Goal: Understand process/instructions

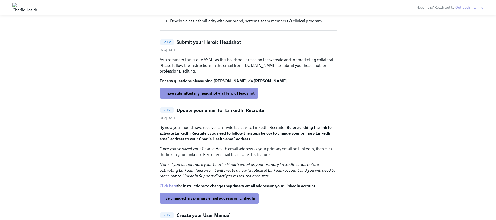
scroll to position [149, 0]
click at [226, 90] on button "I have submitted my headshot via Heroic Headshot" at bounding box center [209, 93] width 99 height 10
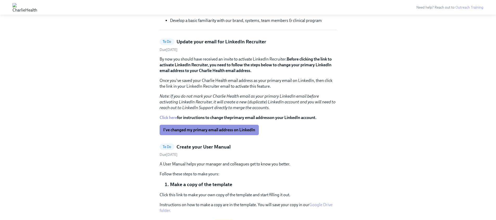
click at [224, 61] on p "By now you should have received an invite to activate LinkedIn Recruiter. Befor…" at bounding box center [248, 64] width 177 height 17
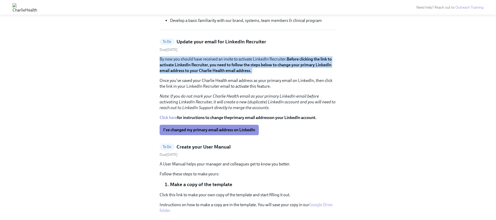
click at [224, 61] on p "By now you should have received an invite to activate LinkedIn Recruiter. Befor…" at bounding box center [248, 64] width 177 height 17
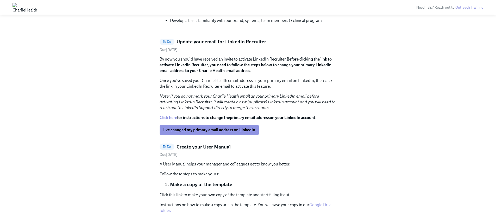
click at [222, 94] on em "Note: If you do not mark your Charlie Health email as your primary LinkedIn ema…" at bounding box center [248, 102] width 176 height 16
click at [217, 132] on span "I've changed my primary email address on LinkedIn" at bounding box center [209, 129] width 92 height 5
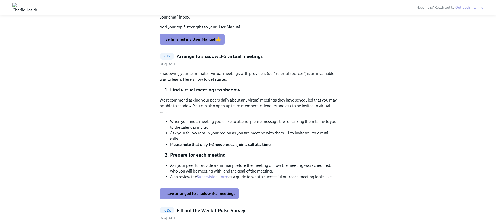
scroll to position [286, 0]
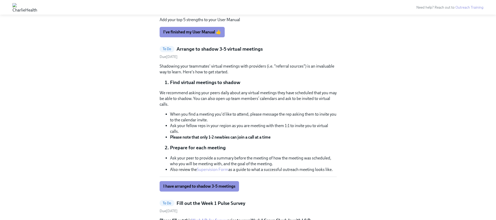
click at [252, 64] on p "Shadowing your teammates' virtual meetings with providers (i.e. "referral sourc…" at bounding box center [248, 68] width 177 height 11
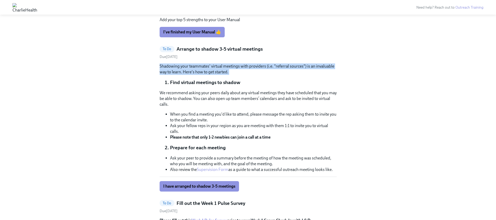
click at [252, 64] on p "Shadowing your teammates' virtual meetings with providers (i.e. "referral sourc…" at bounding box center [248, 68] width 177 height 11
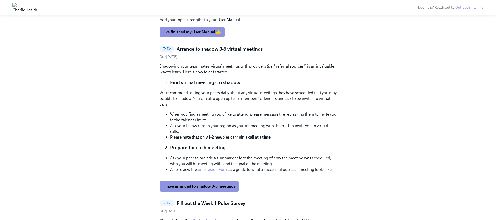
click at [243, 80] on li "Find virtual meetings to shadow" at bounding box center [253, 82] width 167 height 7
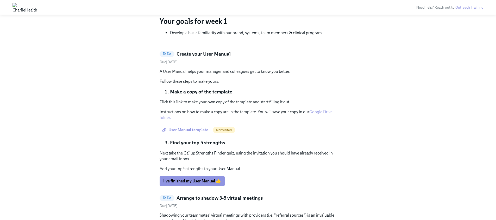
scroll to position [137, 0]
click at [323, 112] on link "Google Drive folder." at bounding box center [246, 114] width 173 height 11
click at [315, 67] on div "To Do Create your User Manual Due October 9th A User Manual helps your manager …" at bounding box center [248, 117] width 177 height 135
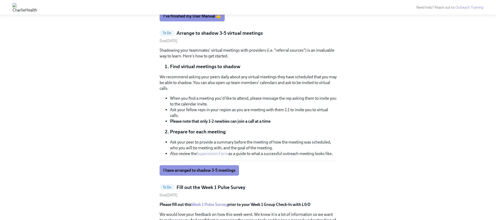
scroll to position [302, 0]
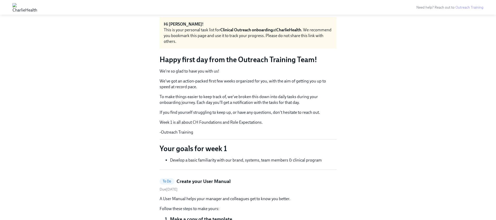
scroll to position [0, 0]
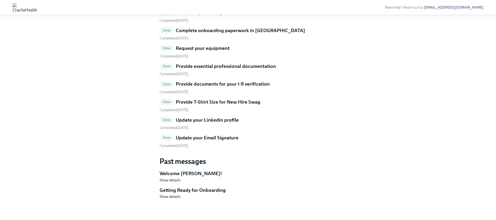
scroll to position [187, 0]
